Goal: Transaction & Acquisition: Obtain resource

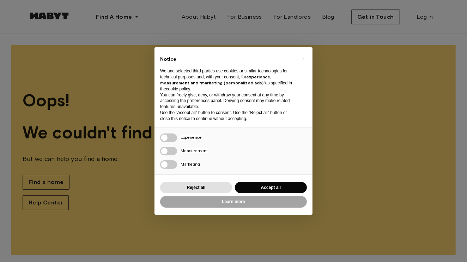
click at [119, 102] on div "× Notice We and selected third parties use cookies or similar technologies for …" at bounding box center [233, 131] width 467 height 262
click at [248, 183] on button "Accept all" at bounding box center [271, 188] width 72 height 12
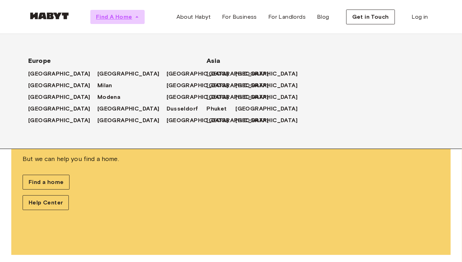
click at [122, 14] on span "Find A Home" at bounding box center [114, 17] width 36 height 8
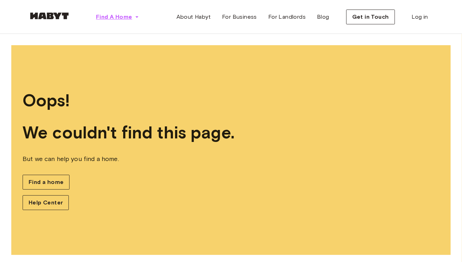
click at [122, 14] on span "Find A Home" at bounding box center [114, 17] width 36 height 8
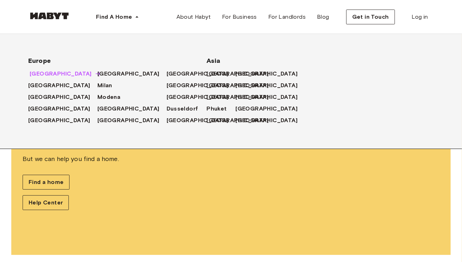
click at [50, 72] on span "[GEOGRAPHIC_DATA]" at bounding box center [61, 74] width 62 height 8
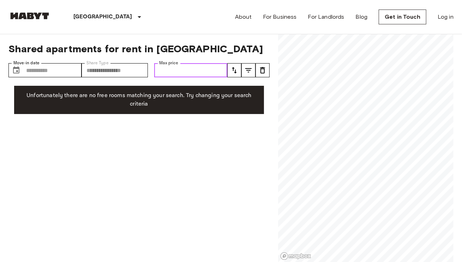
click at [170, 68] on input "Max price" at bounding box center [190, 70] width 73 height 14
